Goal: Information Seeking & Learning: Check status

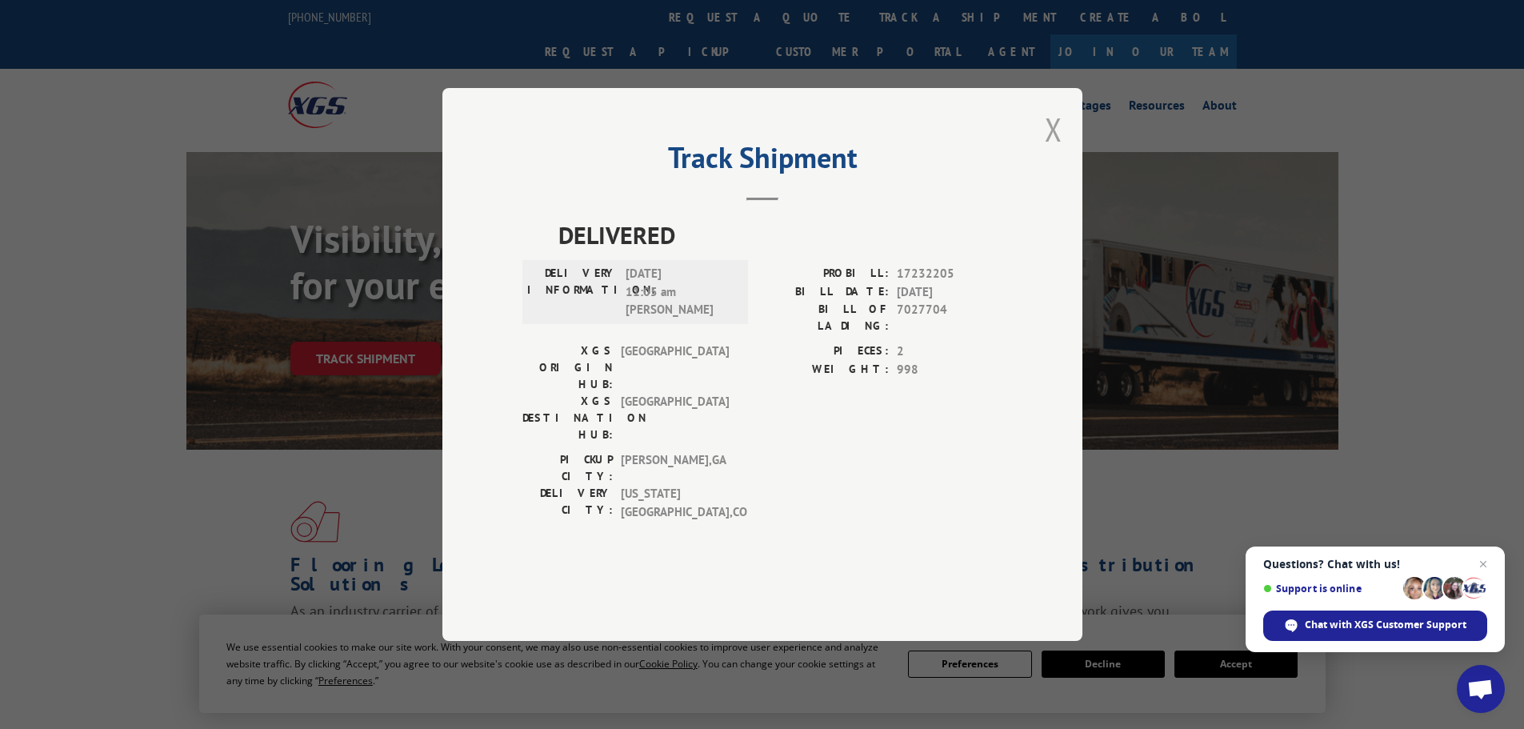
click at [1045, 150] on button "Close modal" at bounding box center [1054, 129] width 18 height 42
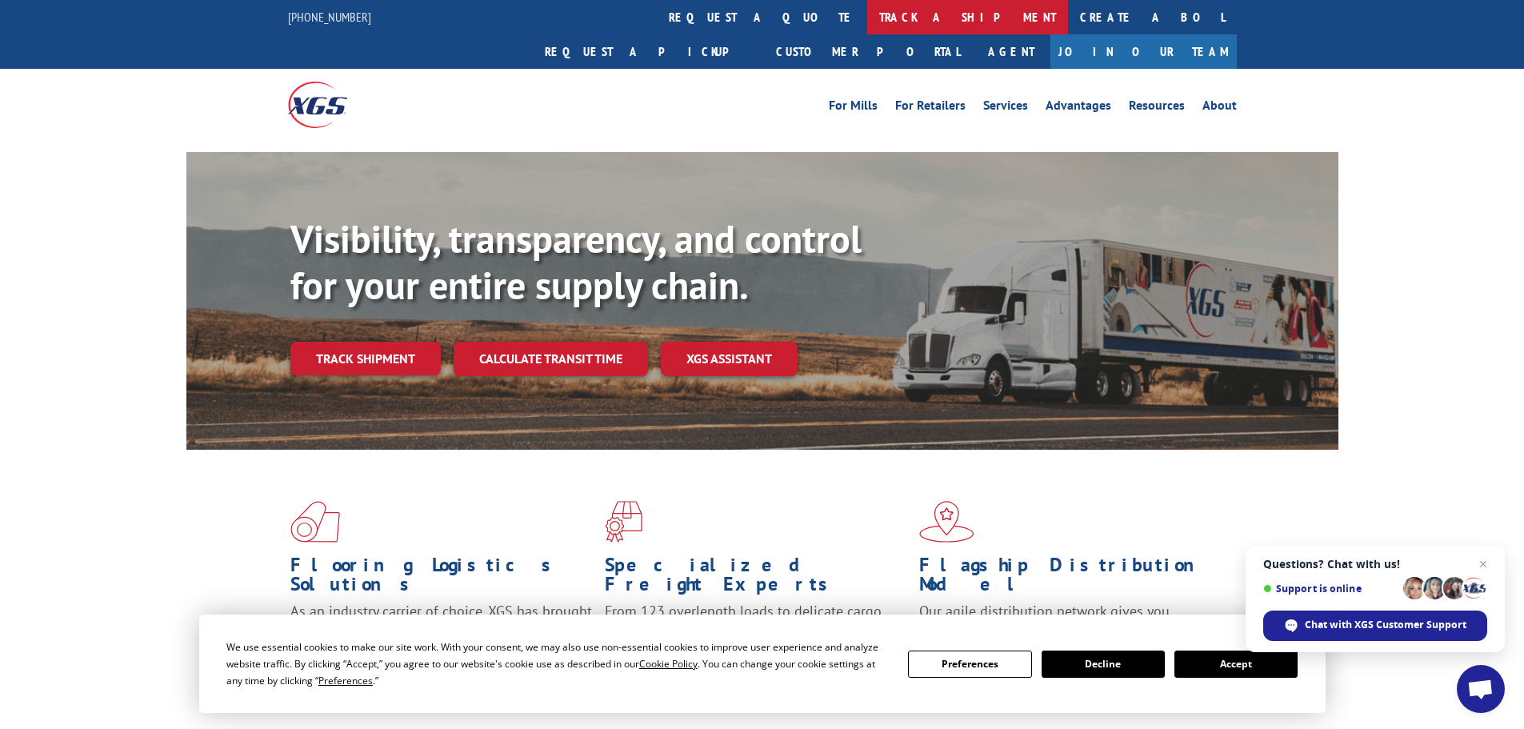
click at [867, 17] on link "track a shipment" at bounding box center [967, 17] width 201 height 34
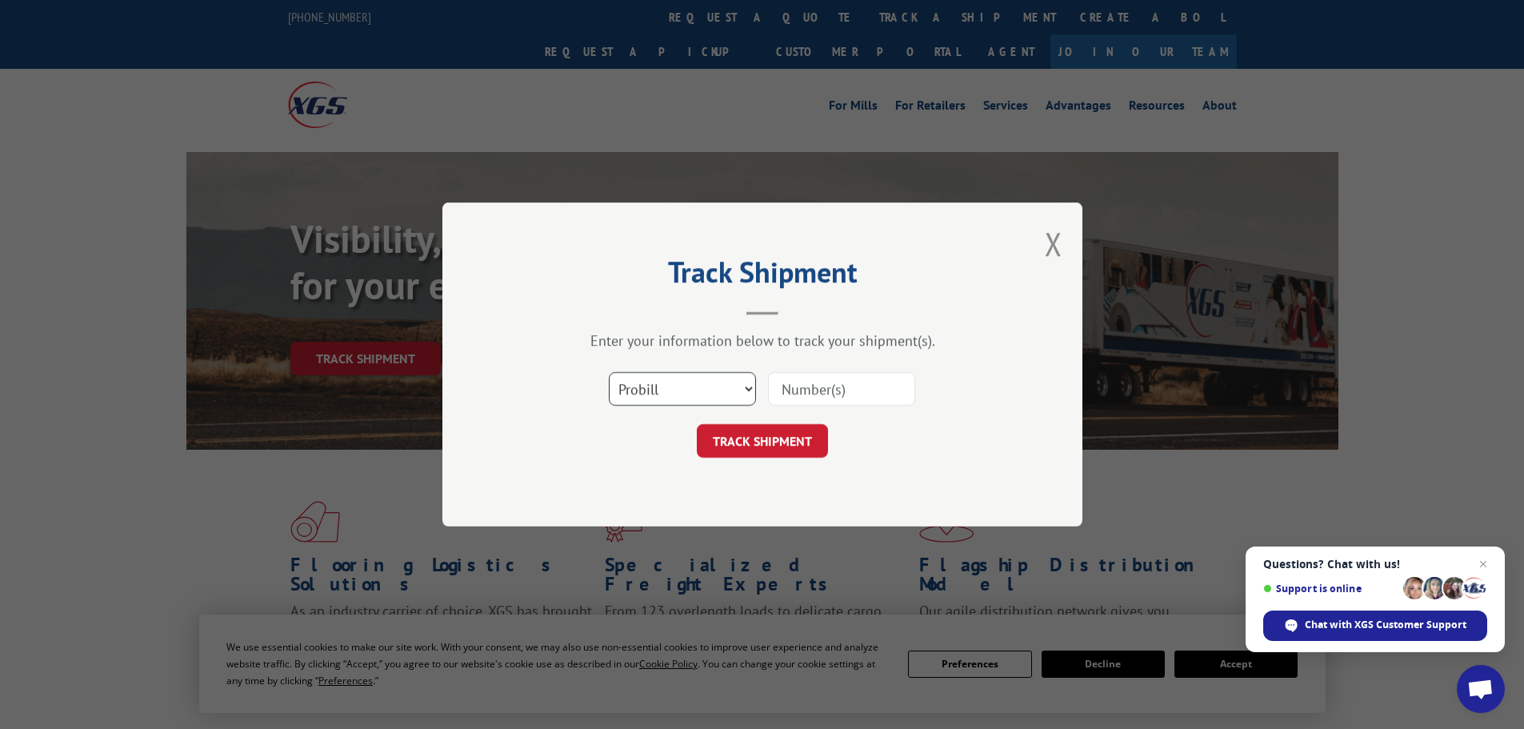
click at [696, 394] on select "Select category... Probill BOL PO" at bounding box center [682, 389] width 147 height 34
select select "bol"
click at [609, 372] on select "Select category... Probill BOL PO" at bounding box center [682, 389] width 147 height 34
click at [794, 390] on input at bounding box center [841, 389] width 147 height 34
paste input "7041400"
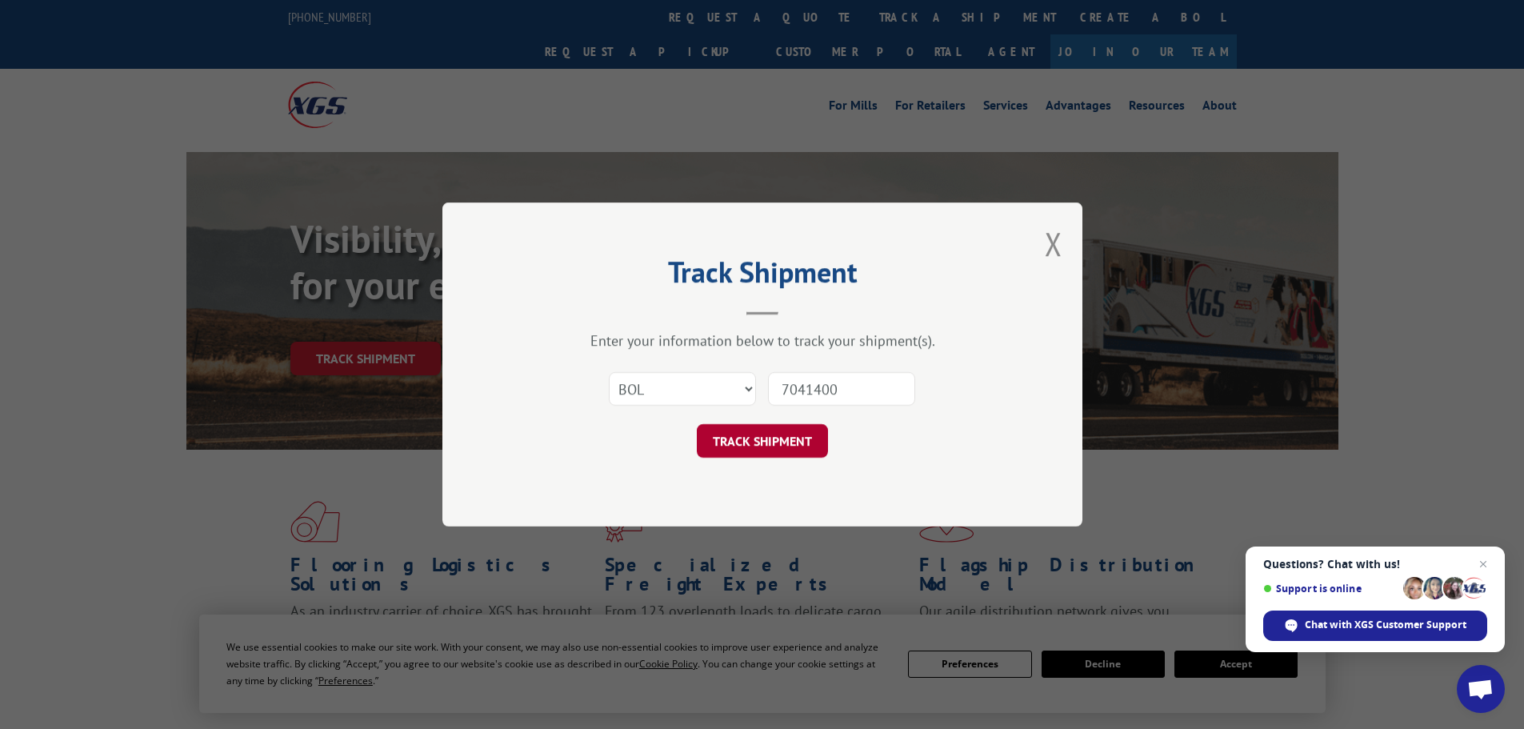
type input "7041400"
click at [778, 440] on button "TRACK SHIPMENT" at bounding box center [762, 441] width 131 height 34
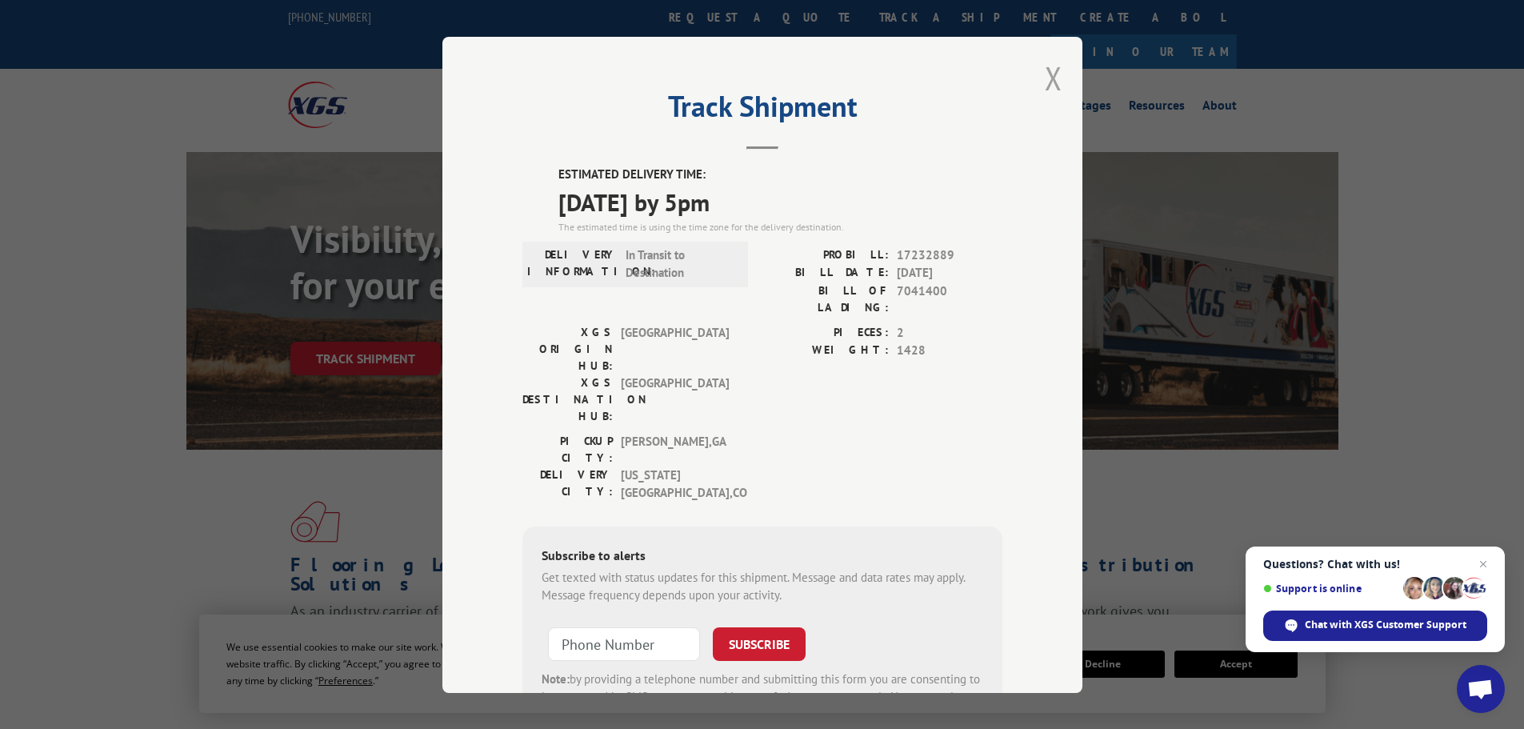
click at [1045, 76] on button "Close modal" at bounding box center [1054, 78] width 18 height 42
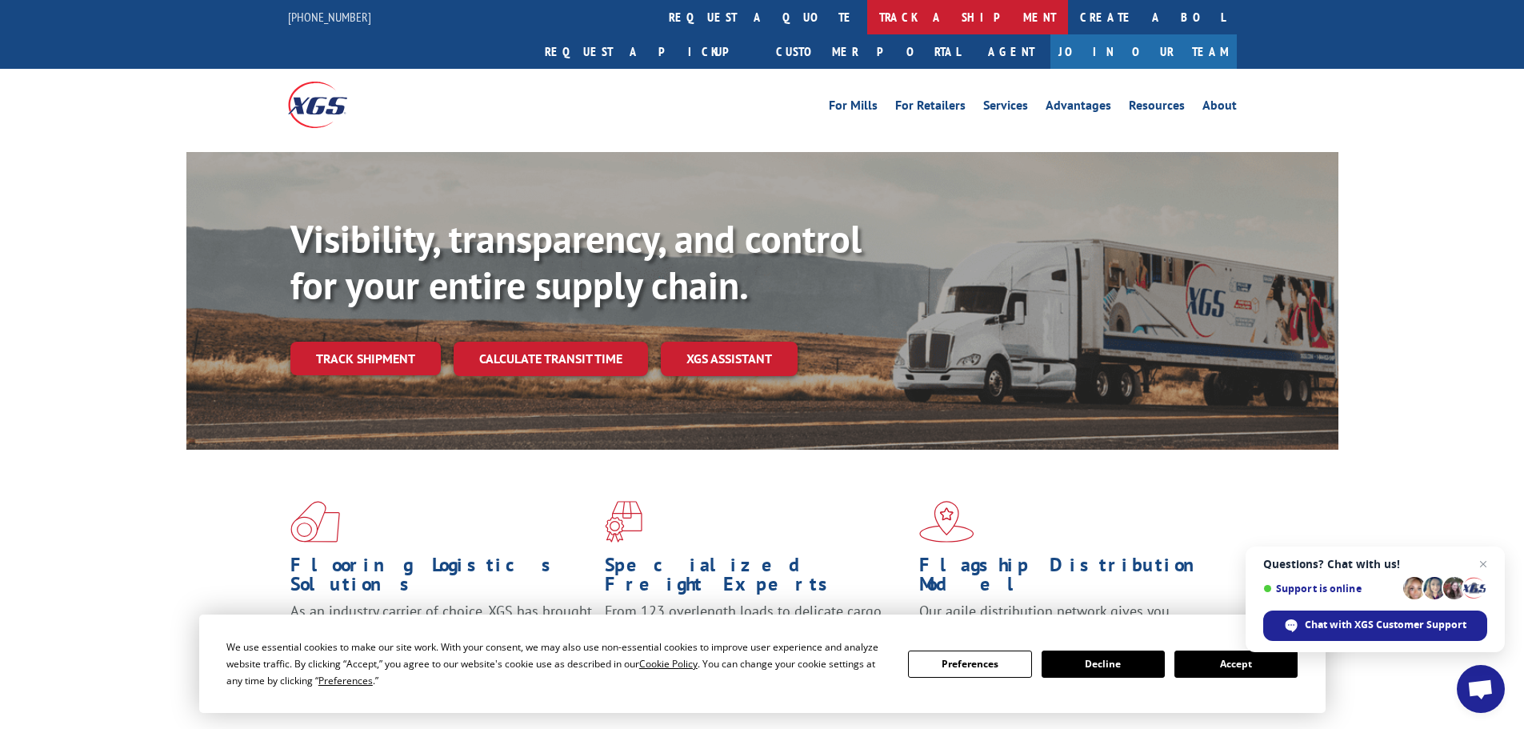
click at [867, 23] on link "track a shipment" at bounding box center [967, 17] width 201 height 34
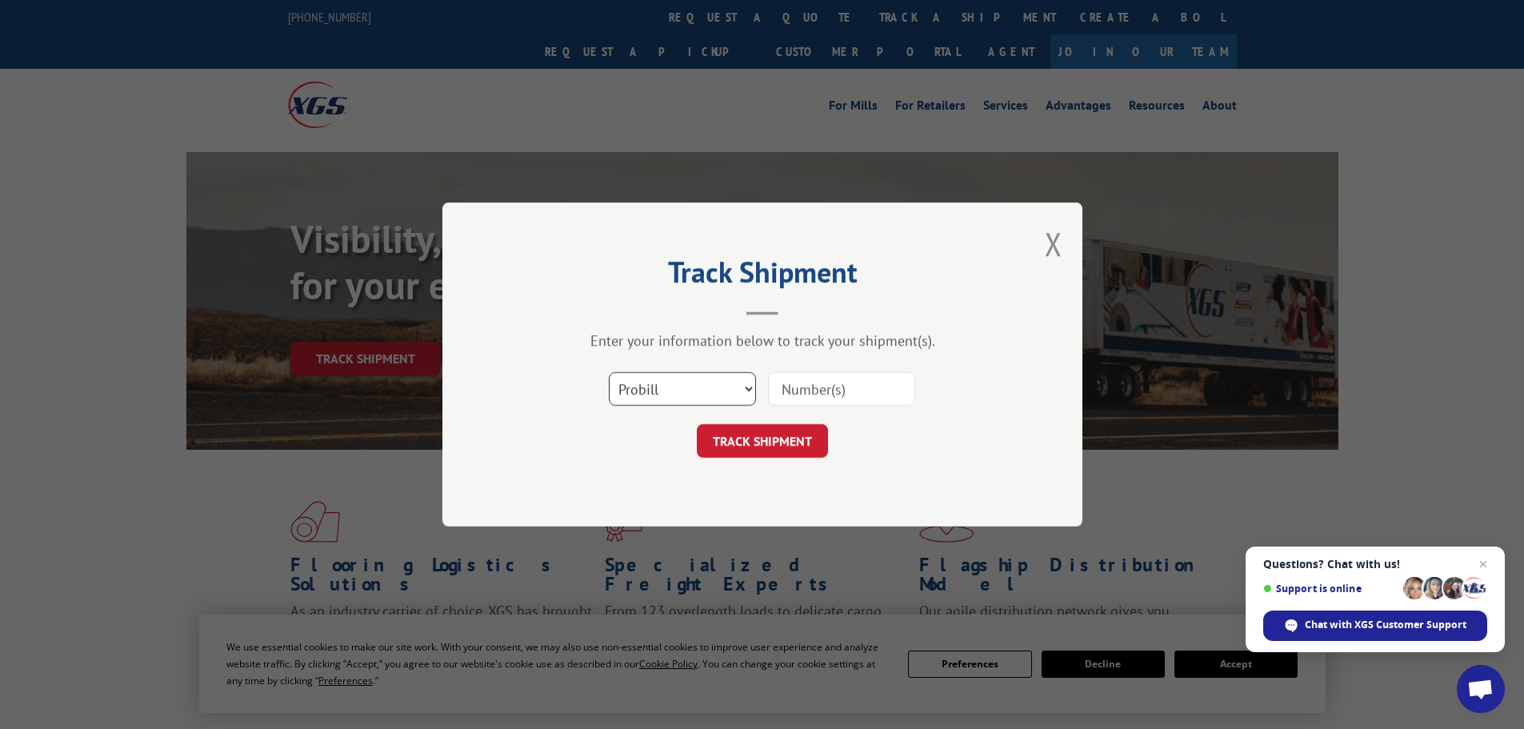
click at [719, 393] on select "Select category... Probill BOL PO" at bounding box center [682, 389] width 147 height 34
select select "bol"
click at [609, 372] on select "Select category... Probill BOL PO" at bounding box center [682, 389] width 147 height 34
click at [818, 390] on input at bounding box center [841, 389] width 147 height 34
paste input "7041424"
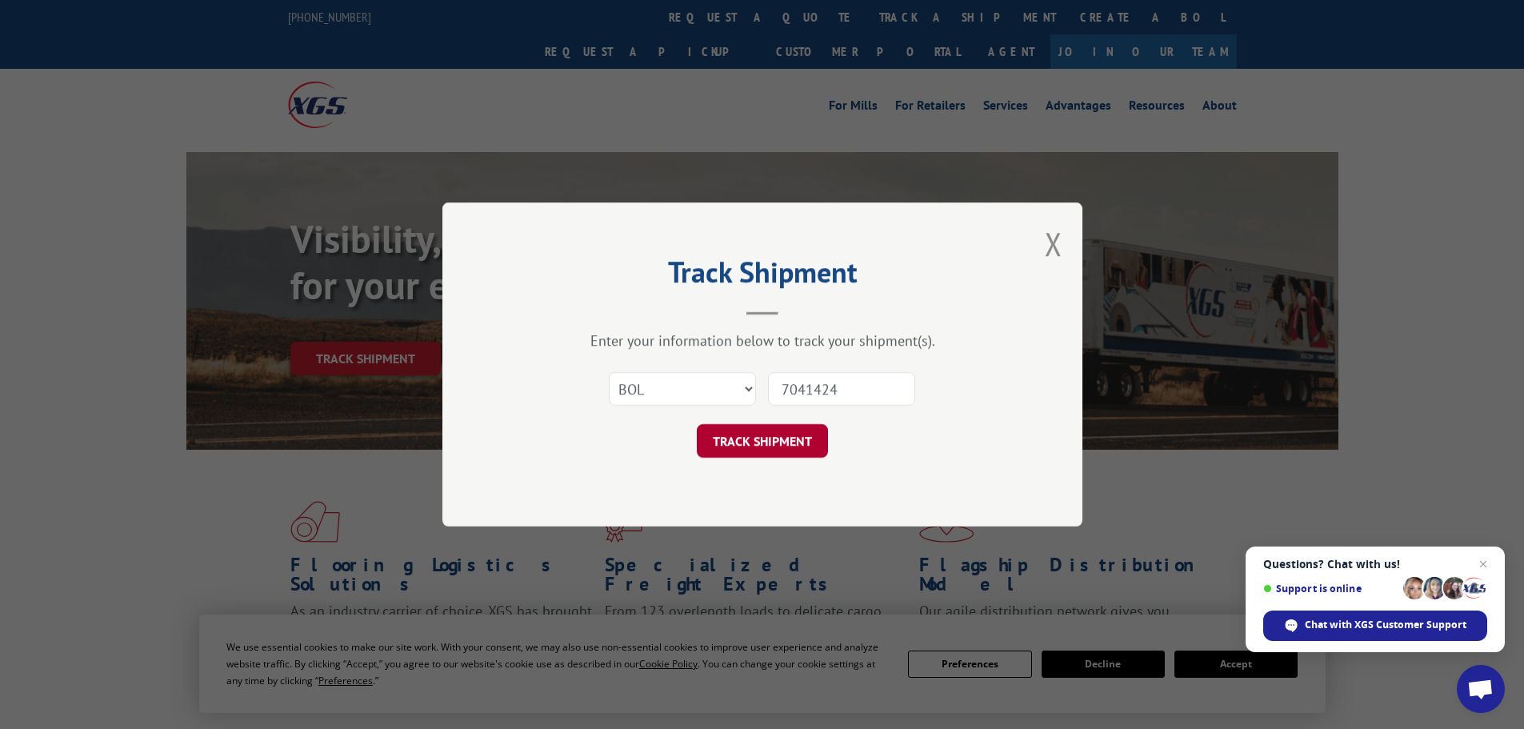
type input "7041424"
click at [796, 438] on button "TRACK SHIPMENT" at bounding box center [762, 441] width 131 height 34
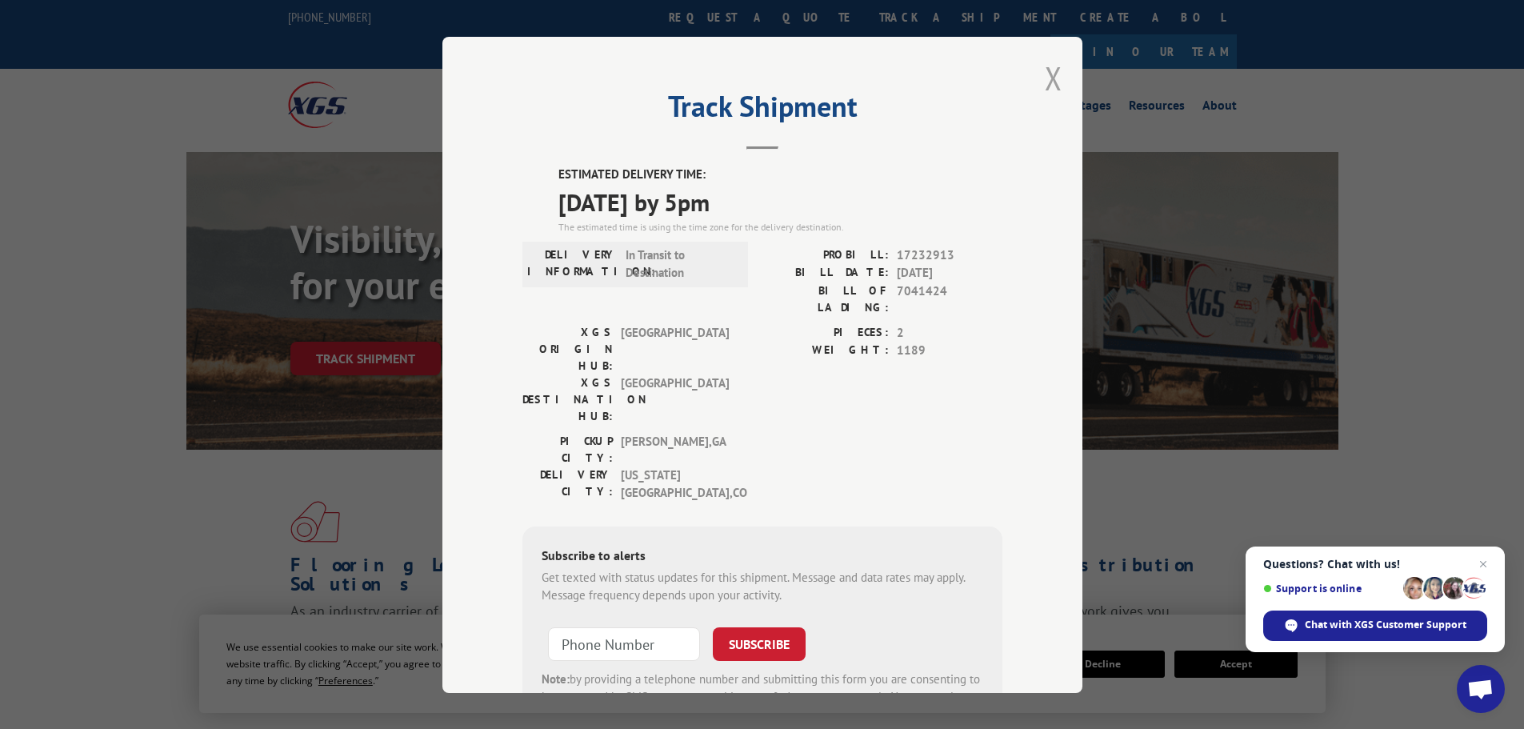
click at [1045, 78] on button "Close modal" at bounding box center [1054, 78] width 18 height 42
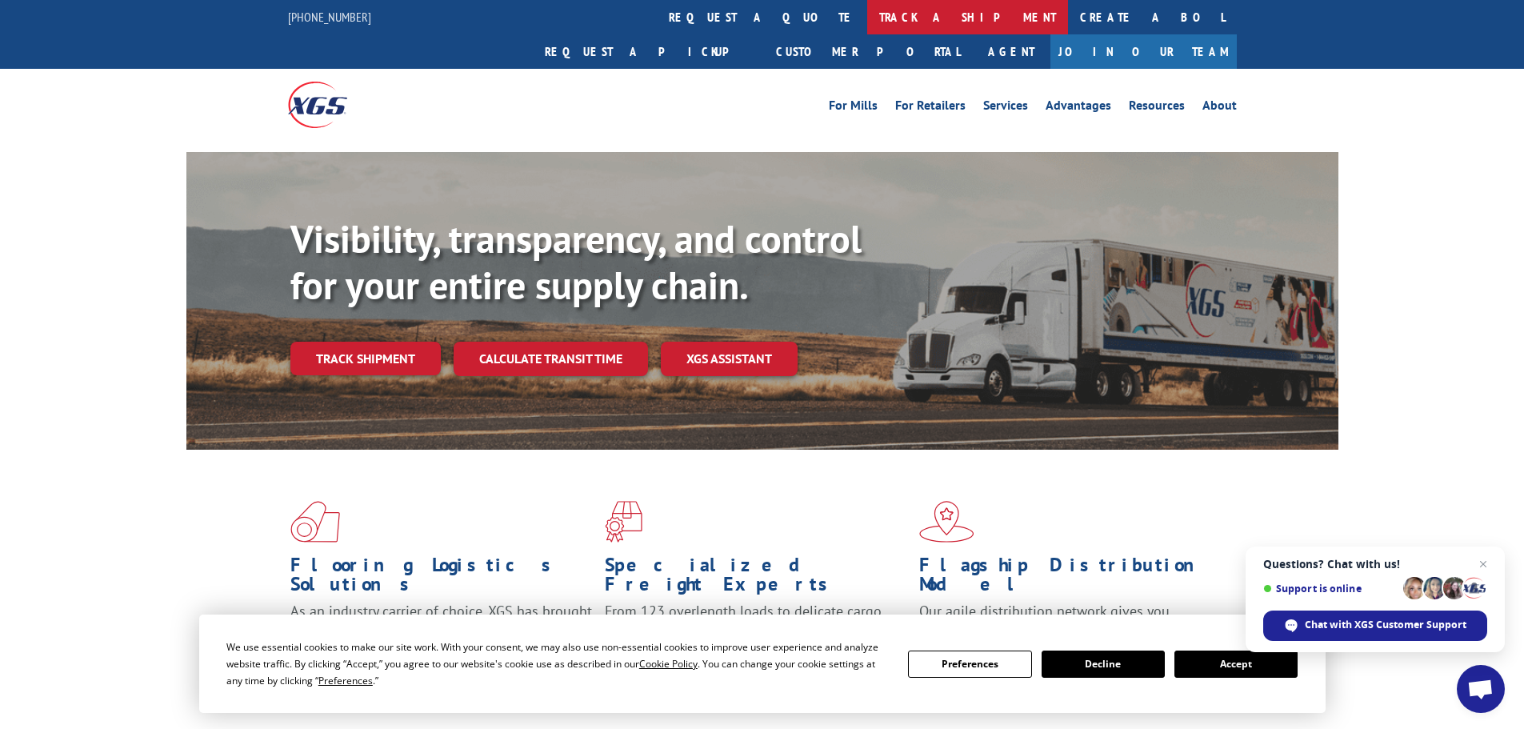
click at [867, 18] on link "track a shipment" at bounding box center [967, 17] width 201 height 34
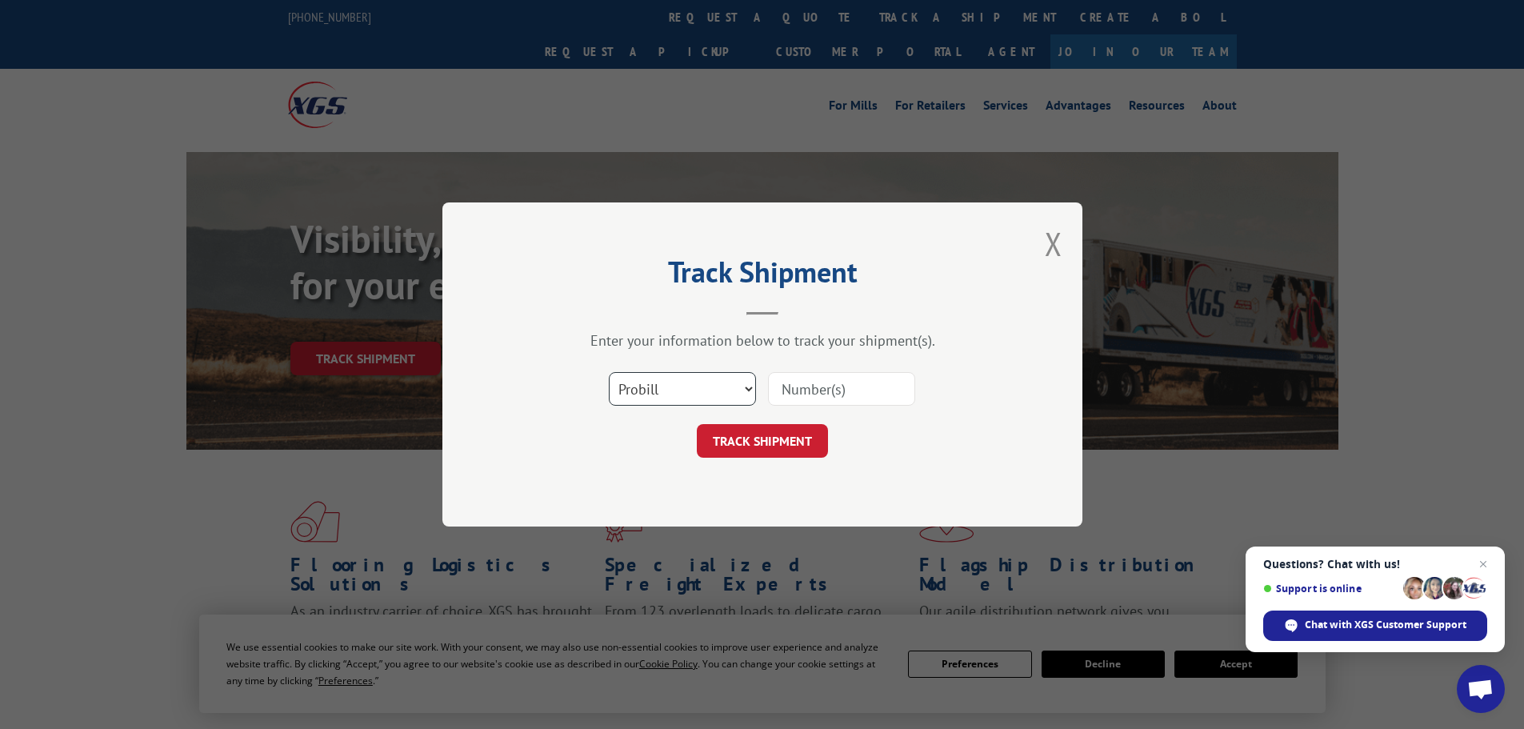
click at [681, 392] on select "Select category... Probill BOL PO" at bounding box center [682, 389] width 147 height 34
select select "bol"
click at [609, 372] on select "Select category... Probill BOL PO" at bounding box center [682, 389] width 147 height 34
click at [817, 394] on input at bounding box center [841, 389] width 147 height 34
paste input "7041847"
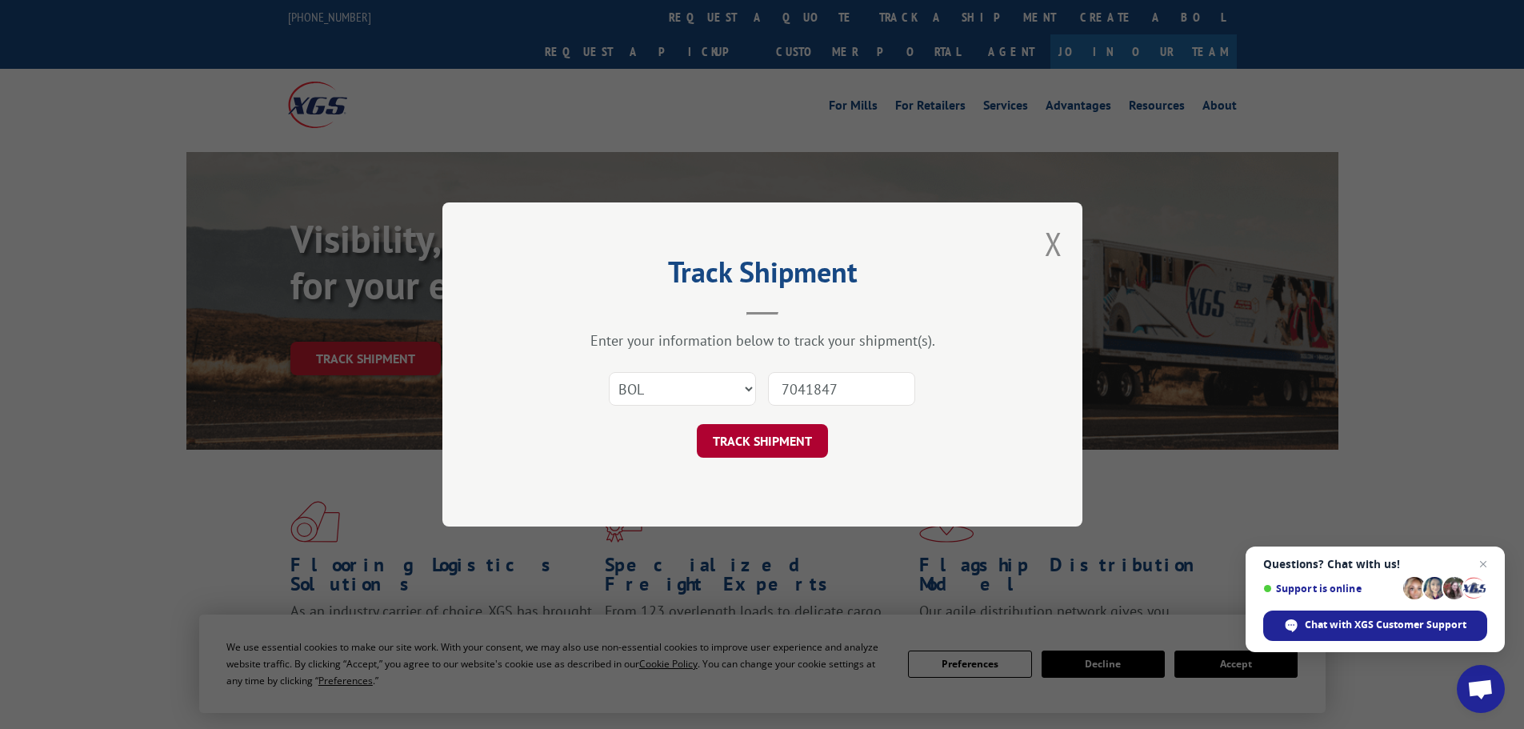
type input "7041847"
click at [771, 443] on button "TRACK SHIPMENT" at bounding box center [762, 441] width 131 height 34
